Goal: Task Accomplishment & Management: Use online tool/utility

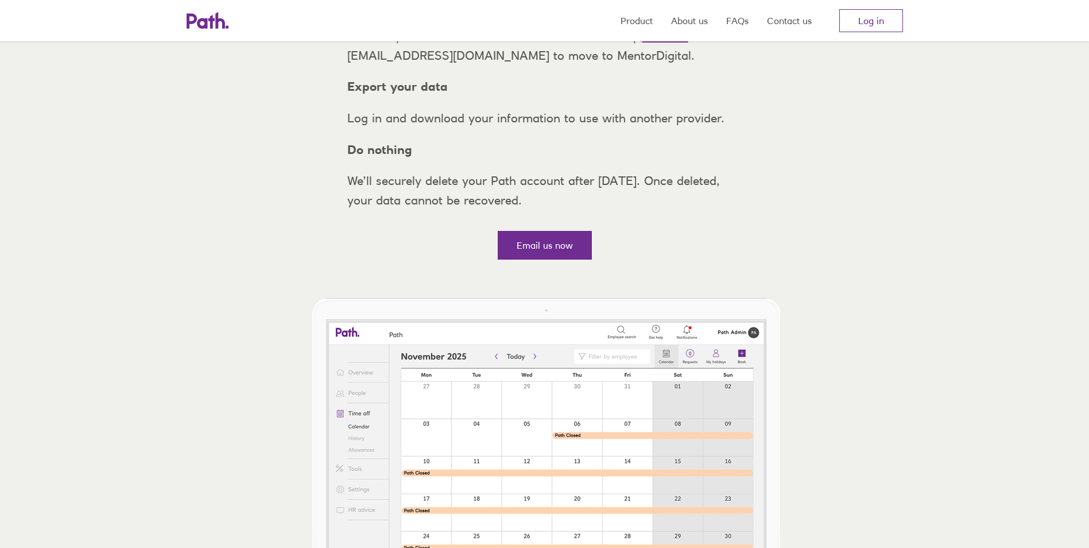
scroll to position [230, 0]
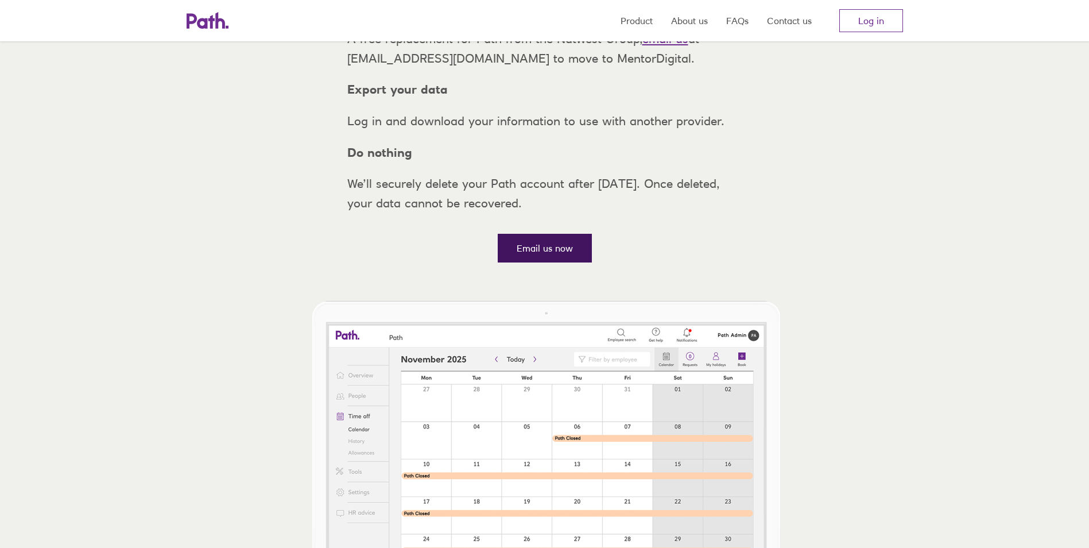
click at [548, 262] on link "Email us now" at bounding box center [545, 248] width 94 height 29
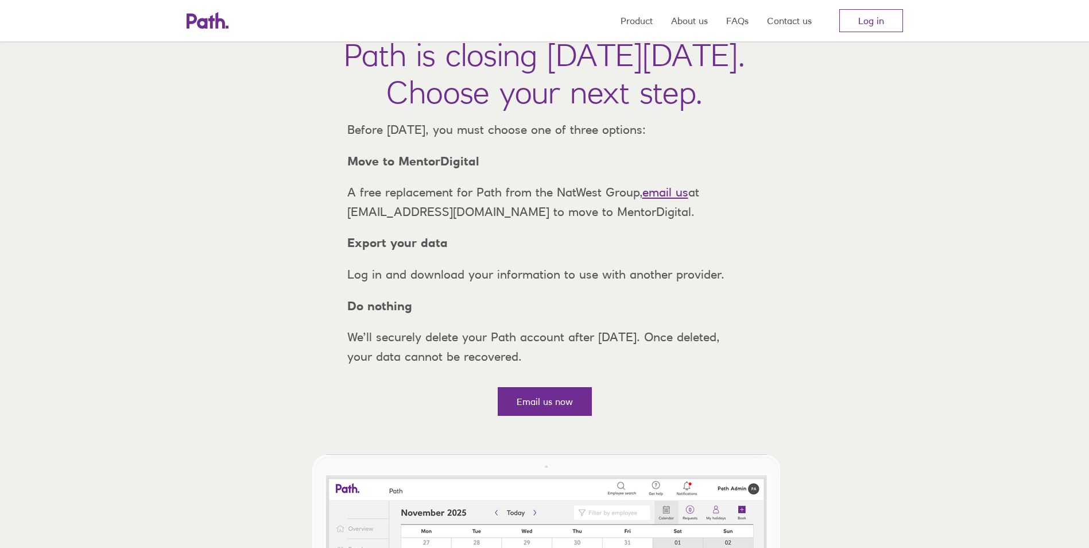
scroll to position [57, 0]
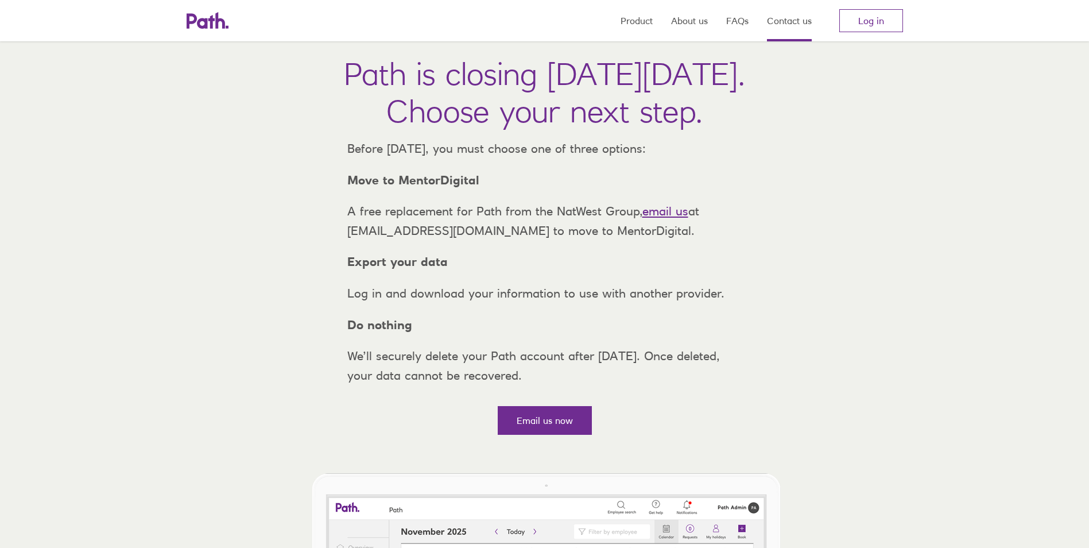
click at [807, 24] on link "Contact us" at bounding box center [789, 20] width 45 height 41
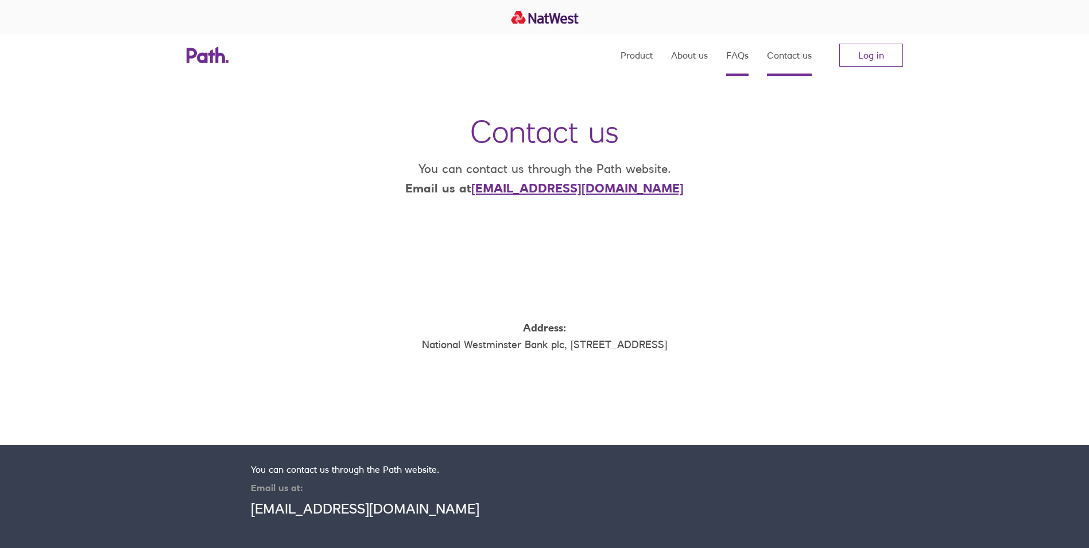
click at [734, 48] on link "FAQs" at bounding box center [737, 54] width 22 height 41
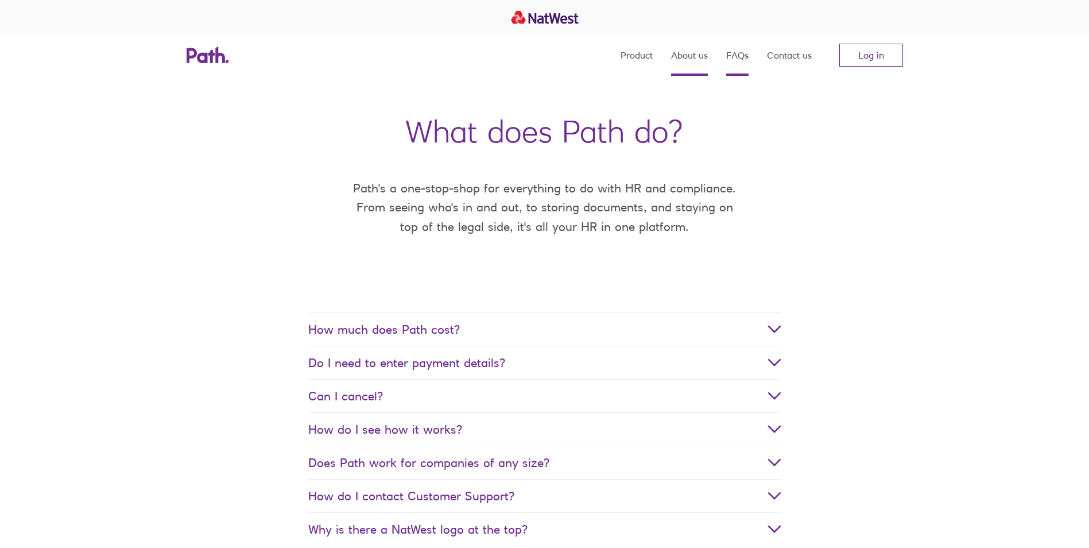
click at [689, 57] on link "About us" at bounding box center [689, 54] width 37 height 41
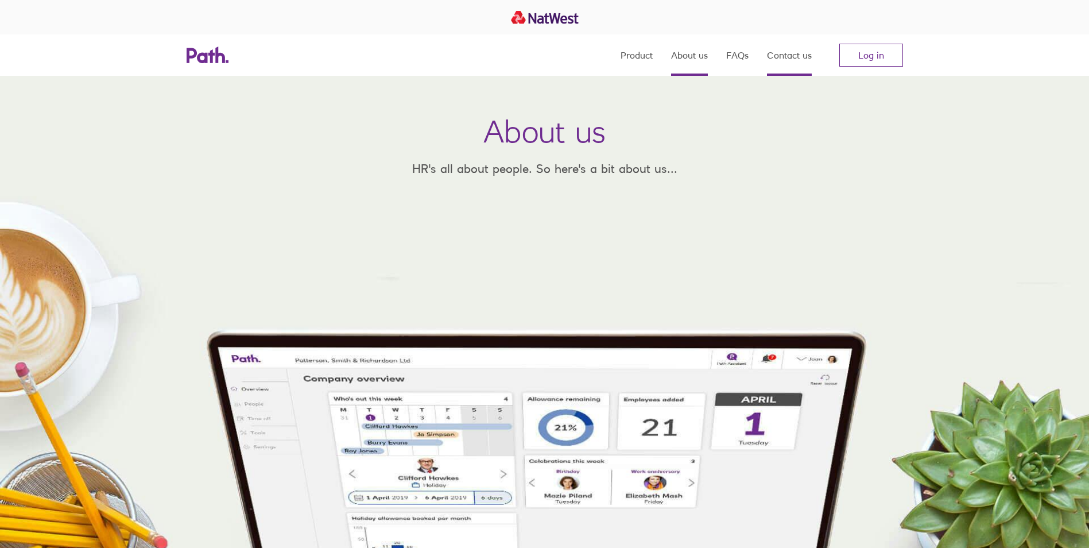
click at [800, 48] on link "Contact us" at bounding box center [789, 54] width 45 height 41
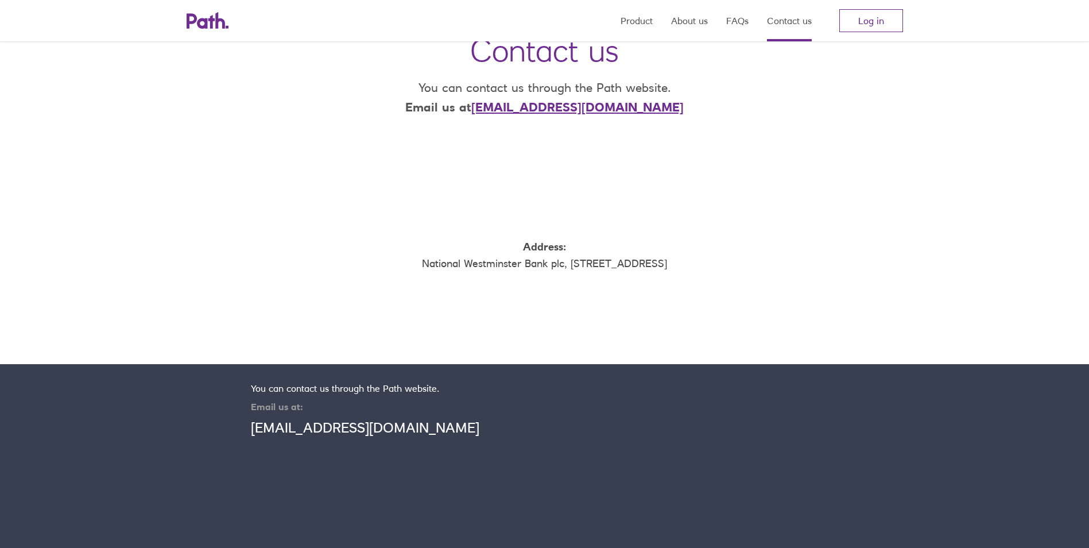
scroll to position [150, 0]
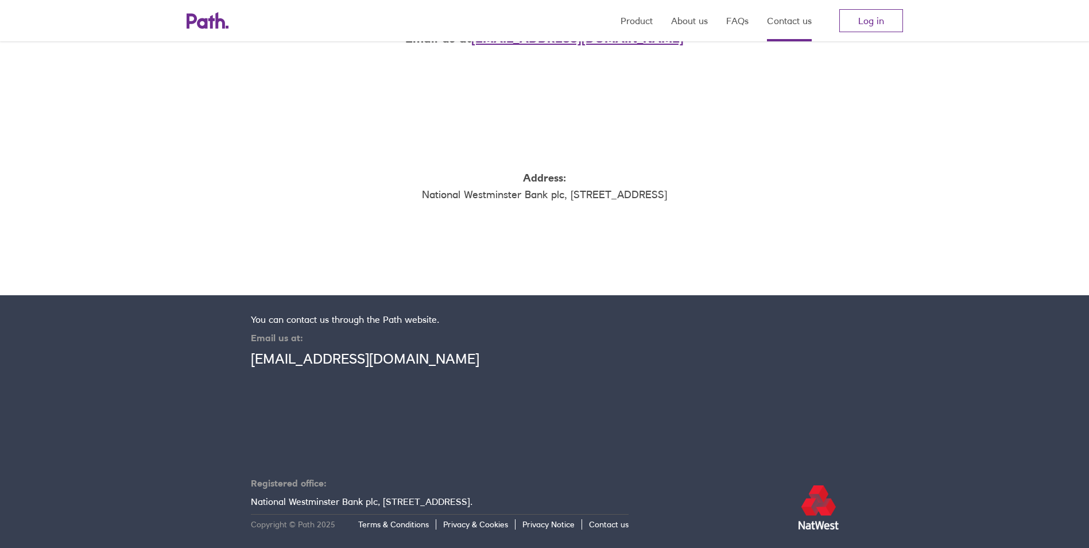
click at [623, 523] on link "Contact us" at bounding box center [609, 524] width 40 height 10
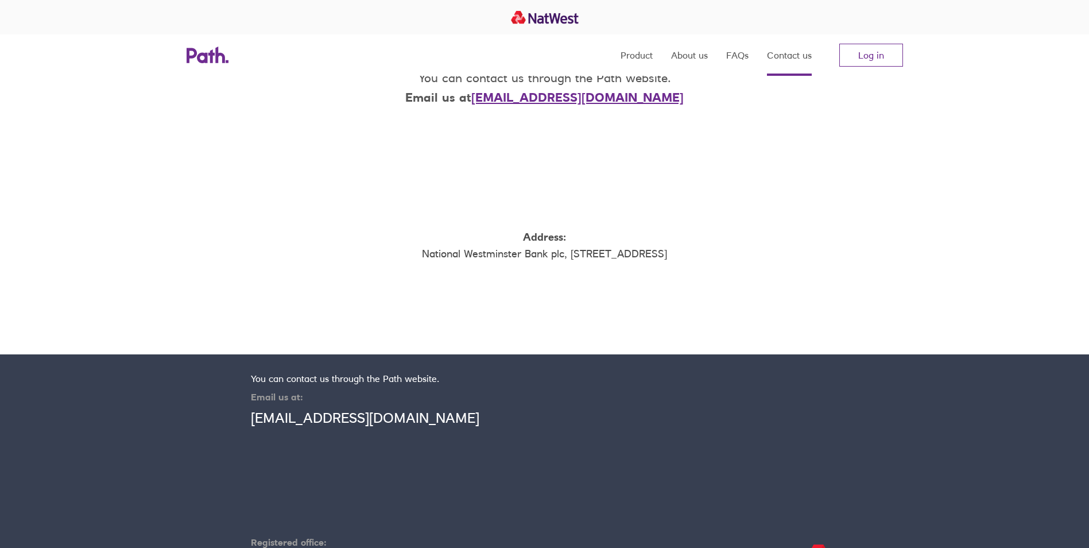
scroll to position [0, 0]
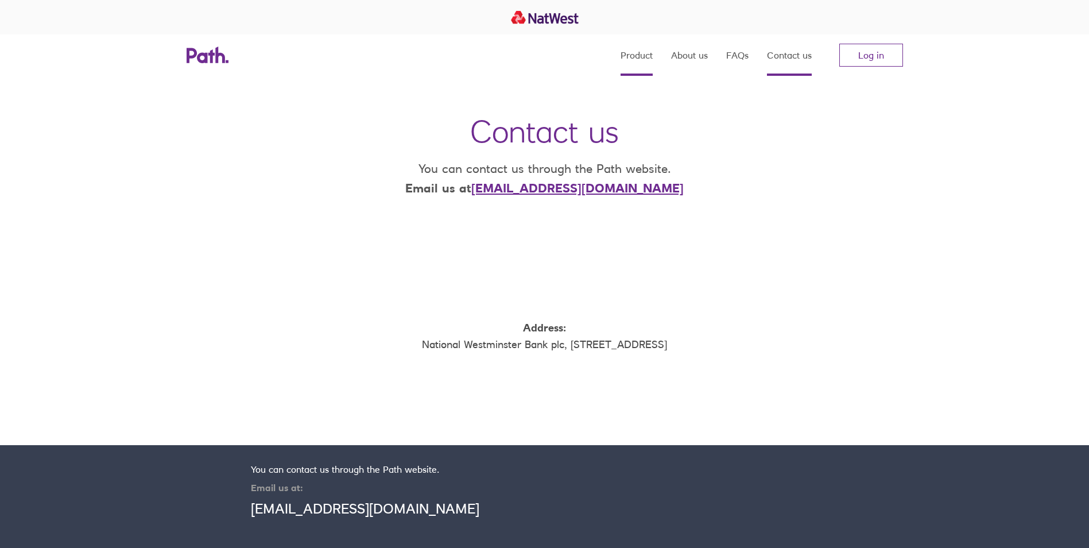
click at [648, 60] on link "Product" at bounding box center [637, 54] width 32 height 41
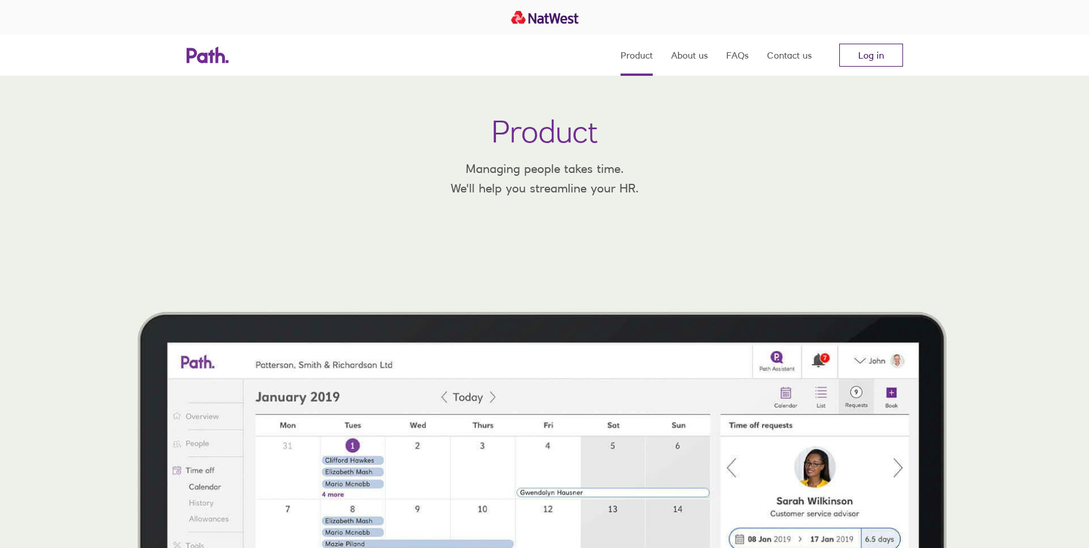
click at [873, 56] on link "Log in" at bounding box center [871, 55] width 64 height 23
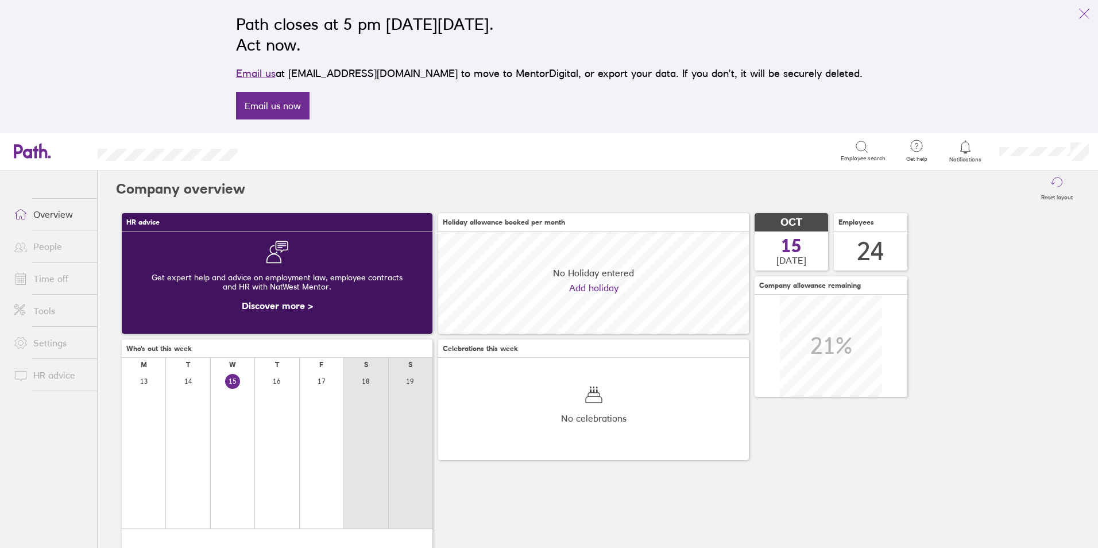
scroll to position [102, 311]
click at [40, 283] on link "Time off" at bounding box center [51, 278] width 92 height 23
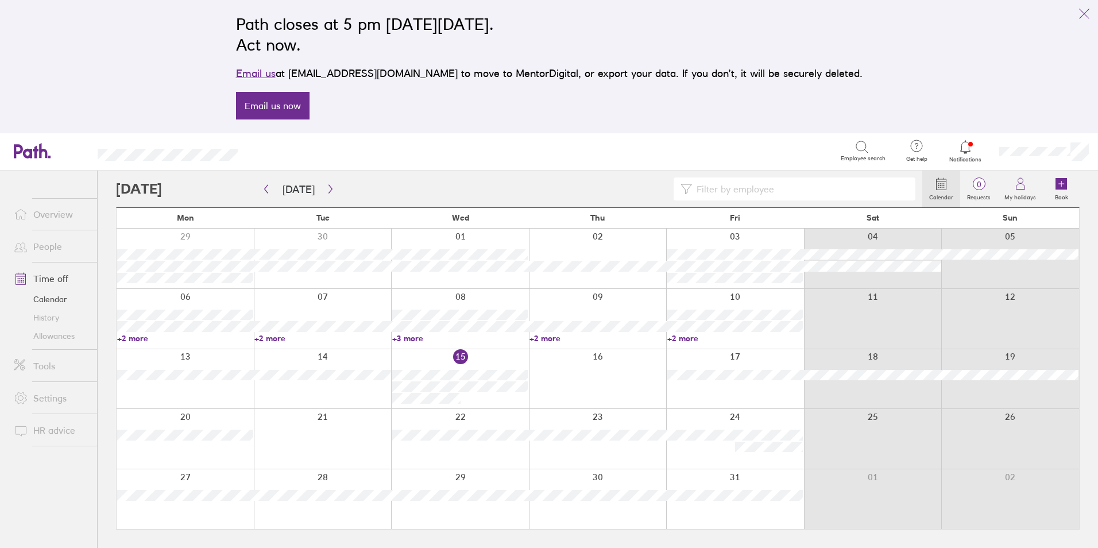
click at [50, 336] on link "Allowances" at bounding box center [51, 336] width 92 height 18
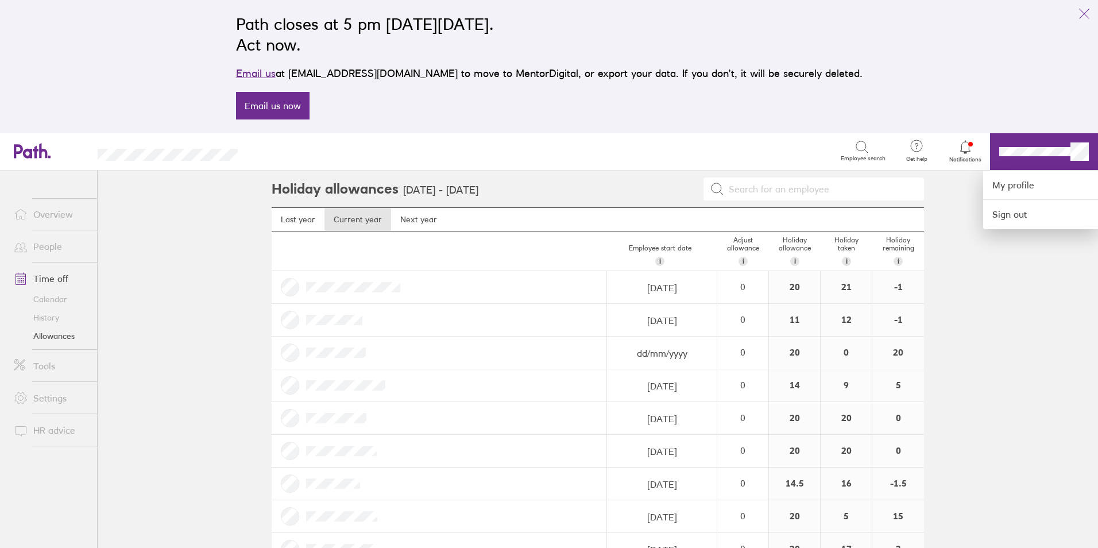
click at [1045, 293] on div at bounding box center [549, 274] width 1098 height 548
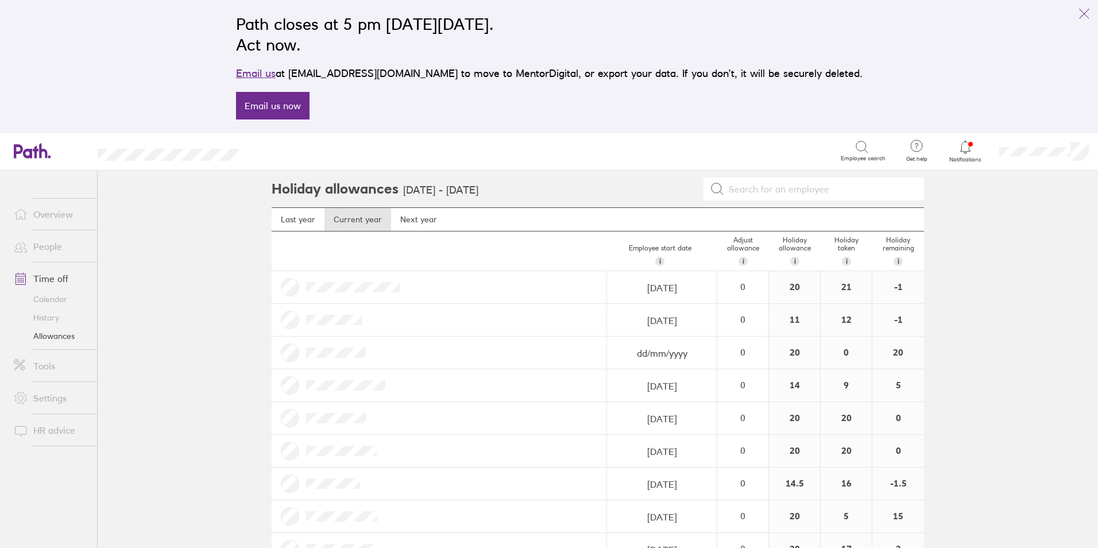
click at [67, 396] on link "Settings" at bounding box center [51, 397] width 92 height 23
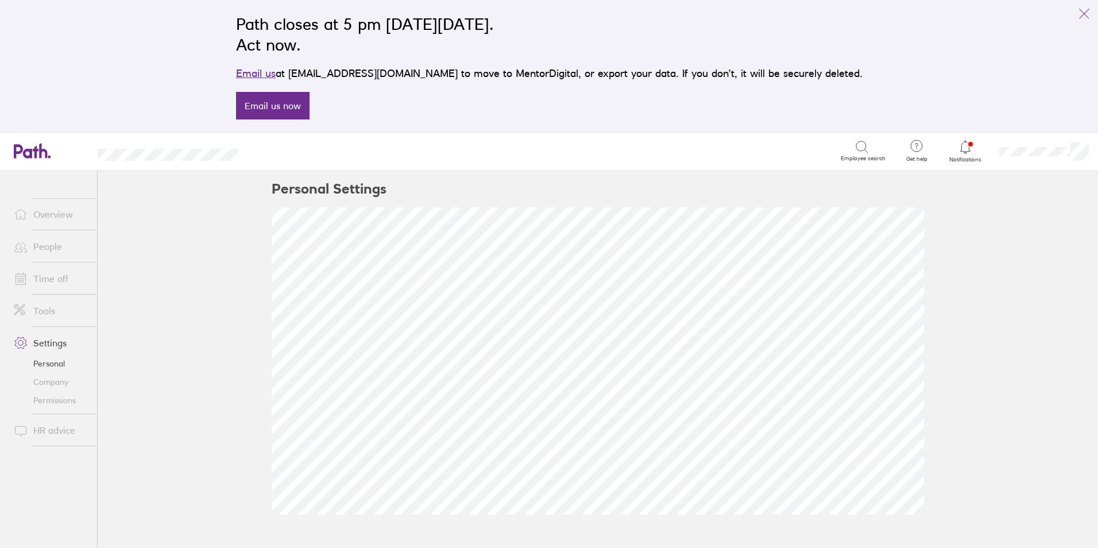
click at [56, 289] on link "Time off" at bounding box center [51, 278] width 92 height 23
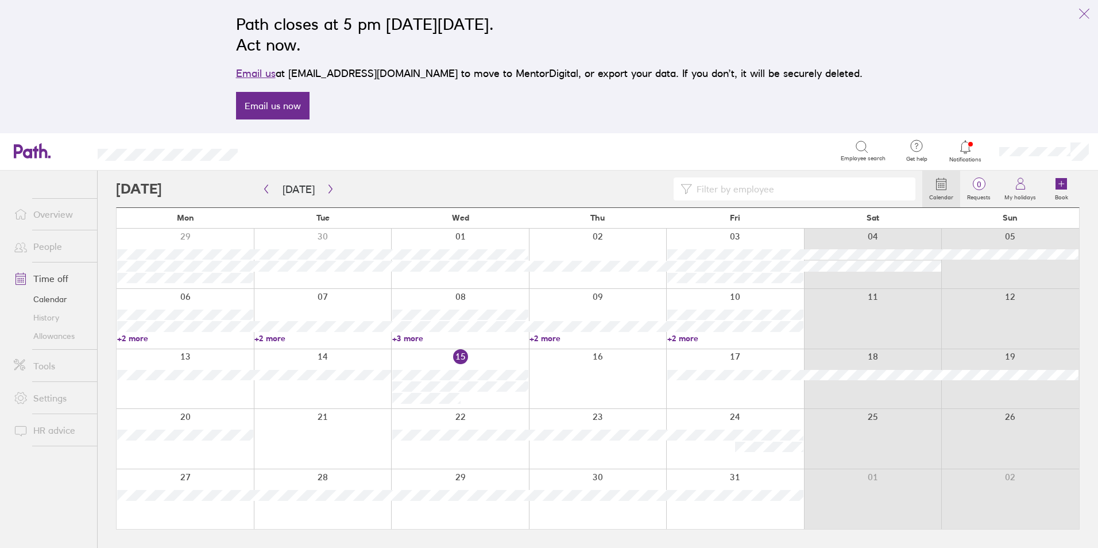
click at [55, 316] on link "History" at bounding box center [51, 317] width 92 height 18
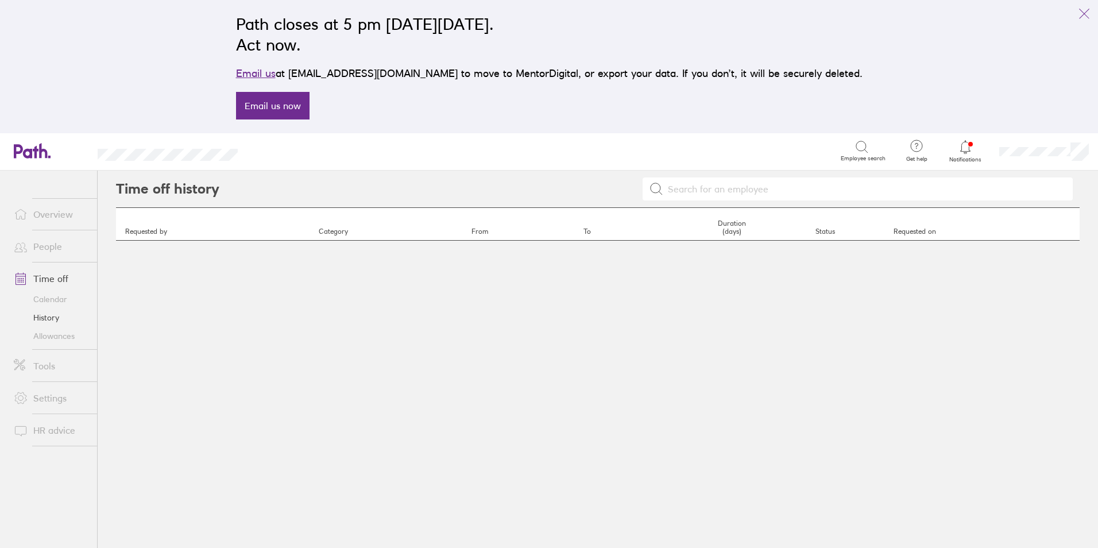
click at [762, 190] on input at bounding box center [864, 189] width 403 height 22
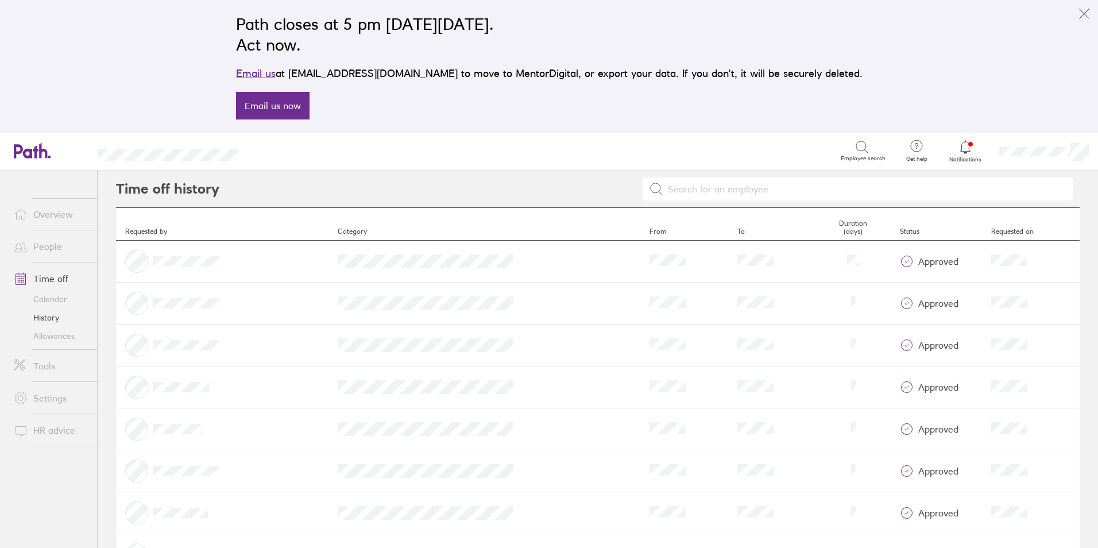
click at [57, 364] on link "Tools" at bounding box center [51, 365] width 92 height 23
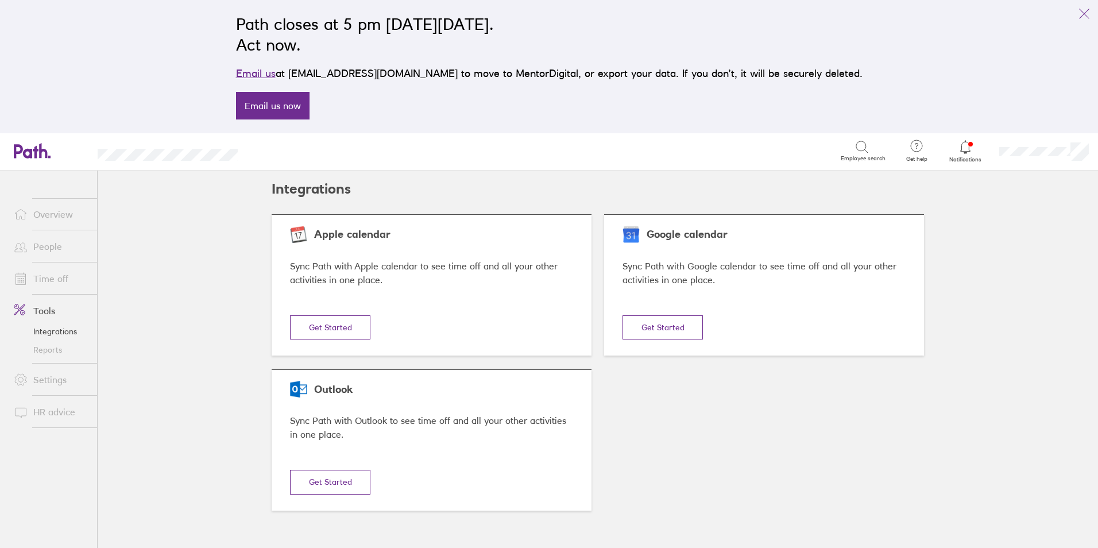
click at [40, 349] on link "Reports" at bounding box center [51, 349] width 92 height 18
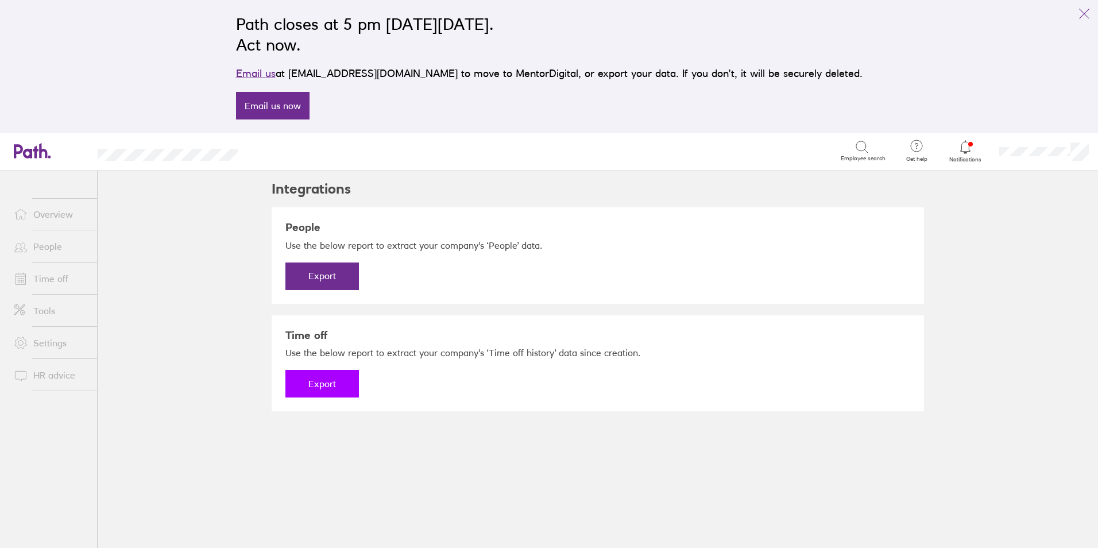
click at [328, 381] on button "Export" at bounding box center [321, 384] width 73 height 28
click at [330, 380] on link "Download" at bounding box center [321, 384] width 73 height 28
click at [330, 277] on button "Export" at bounding box center [321, 276] width 73 height 28
click at [330, 277] on link "Download" at bounding box center [321, 276] width 73 height 28
